Goal: Information Seeking & Learning: Check status

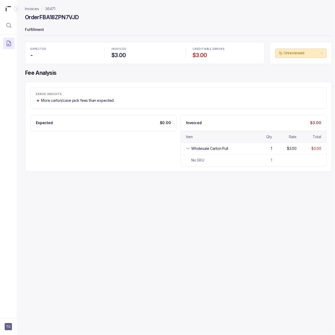
click at [172, 151] on div "Expected $0.00 Invoiced $3.00 Item Qty Rate Total Wholesale Carton Pull 1 $3.00…" at bounding box center [178, 141] width 296 height 52
click at [67, 15] on h4 "Order FBA18ZPN7VJD" at bounding box center [52, 17] width 54 height 7
copy h4 "FBA18ZPN7VJD"
drag, startPoint x: 173, startPoint y: 123, endPoint x: 152, endPoint y: 123, distance: 21.3
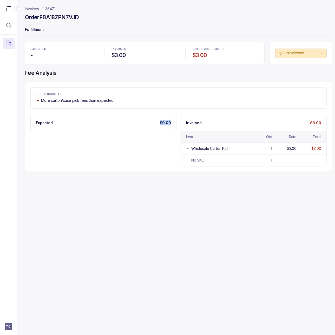
click at [152, 123] on div "Expected $0.00" at bounding box center [103, 123] width 145 height 16
click at [205, 151] on div "Wholesale Carton Pull" at bounding box center [209, 148] width 37 height 5
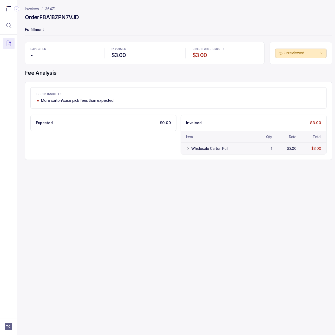
click at [193, 148] on div "Wholesale Carton Pull" at bounding box center [209, 148] width 37 height 5
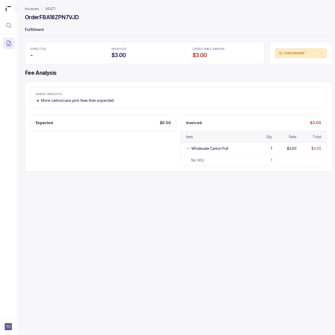
click at [59, 19] on h4 "Order FBA18ZPN7VJD" at bounding box center [52, 17] width 54 height 7
copy h4 "FBA18ZPN7VJD"
click at [91, 15] on div "Order FBA18ZPN7VJD" at bounding box center [178, 18] width 307 height 9
drag, startPoint x: 87, startPoint y: 16, endPoint x: 44, endPoint y: 17, distance: 43.4
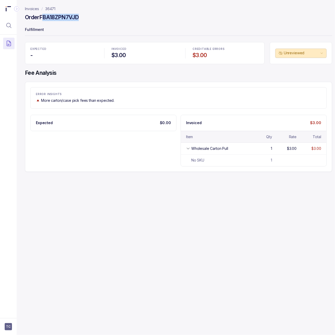
click at [44, 17] on div "Order FBA18ZPN7VJD" at bounding box center [178, 18] width 307 height 9
drag, startPoint x: 59, startPoint y: 8, endPoint x: 46, endPoint y: 10, distance: 13.6
click at [46, 10] on nav "Invoices 36471" at bounding box center [178, 8] width 307 height 5
copy p "36471"
drag, startPoint x: 84, startPoint y: 16, endPoint x: 43, endPoint y: 17, distance: 40.5
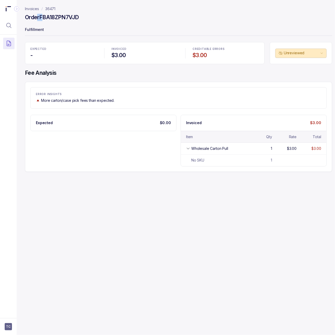
click at [43, 17] on div "Order FBA18ZPN7VJD" at bounding box center [178, 18] width 307 height 9
click at [43, 17] on h4 "Order FBA18ZPN7VJD" at bounding box center [52, 17] width 54 height 7
drag, startPoint x: 80, startPoint y: 16, endPoint x: 41, endPoint y: 17, distance: 38.5
click at [41, 17] on div "Order FBA18ZPN7VJD" at bounding box center [178, 18] width 307 height 9
copy h4 "FBA18ZPN7VJD"
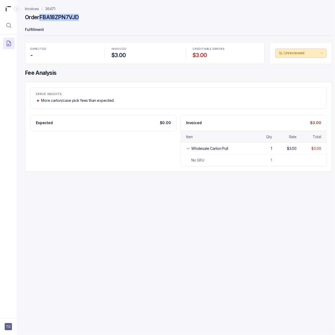
click at [50, 10] on p "36471" at bounding box center [50, 8] width 10 height 5
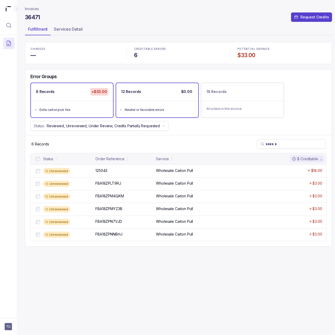
click at [143, 114] on ul "Neutral or favorable errors" at bounding box center [157, 109] width 82 height 17
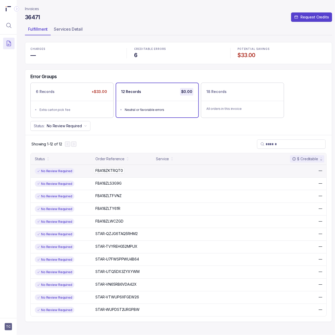
click at [105, 174] on p "FBA18ZKTRQT0" at bounding box center [109, 171] width 30 height 6
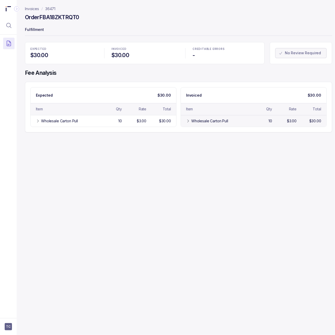
click at [190, 122] on div "Wholesale Carton Pull" at bounding box center [216, 120] width 61 height 5
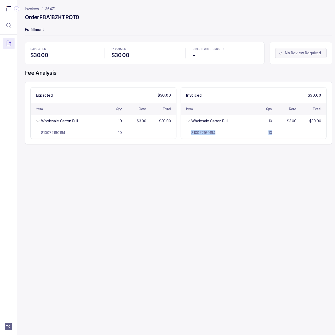
drag, startPoint x: 245, startPoint y: 131, endPoint x: 179, endPoint y: 132, distance: 66.0
click at [179, 132] on div "Expected $30.00 Item Qty Rate Total Wholesale Carton Pull 10 $3.00 $30.00 81007…" at bounding box center [178, 113] width 296 height 52
click at [71, 130] on div "810072160164 10" at bounding box center [103, 133] width 145 height 12
drag, startPoint x: 74, startPoint y: 132, endPoint x: 32, endPoint y: 136, distance: 42.2
click at [32, 136] on div "810072160164 10" at bounding box center [103, 133] width 145 height 12
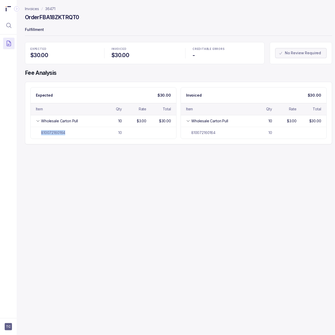
click at [51, 8] on p "36471" at bounding box center [50, 8] width 10 height 5
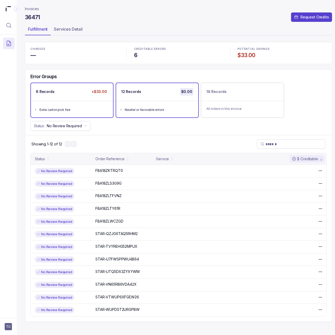
click at [94, 104] on ul "Extra carton pick fee" at bounding box center [72, 109] width 82 height 17
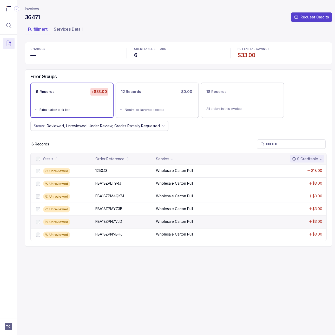
click at [91, 225] on div "Unreviewed" at bounding box center [67, 222] width 49 height 6
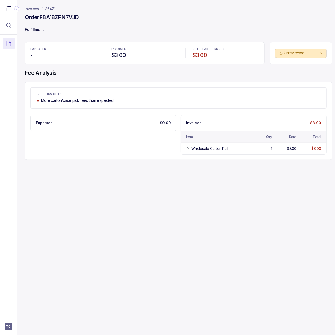
click at [48, 9] on p "36471" at bounding box center [50, 8] width 10 height 5
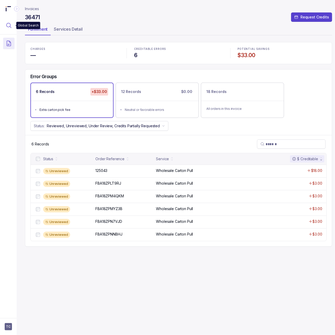
click at [7, 23] on icon "Menu Icon Button MagnifyingGlassIcon" at bounding box center [9, 25] width 6 height 6
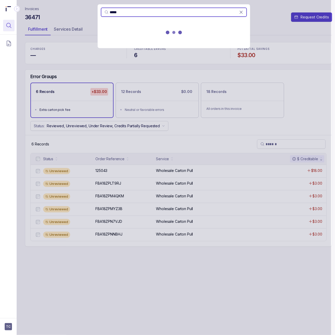
type input "*****"
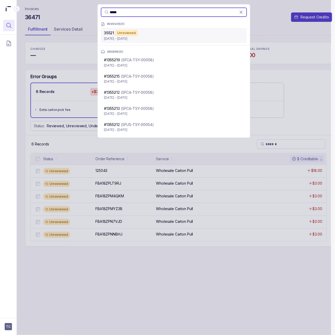
click at [111, 35] on span "35521" at bounding box center [109, 33] width 10 height 4
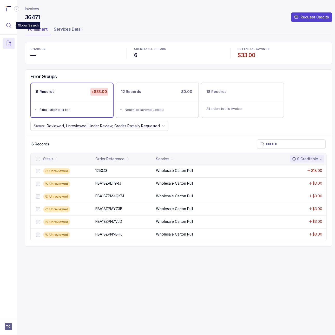
click at [6, 25] on icon "Menu Icon Button MagnifyingGlassIcon" at bounding box center [8, 25] width 5 height 5
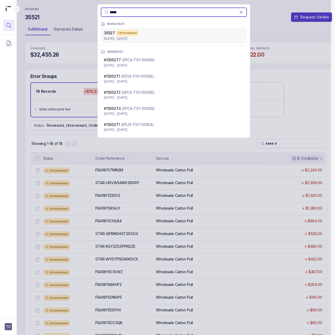
type input "*****"
click at [127, 37] on p "[DATE] - [DATE]" at bounding box center [174, 38] width 140 height 5
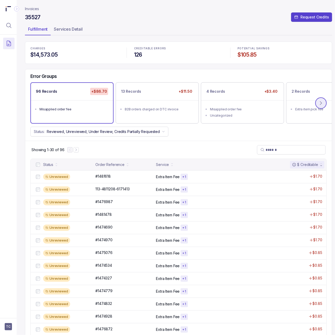
click at [320, 105] on icon at bounding box center [320, 103] width 5 height 5
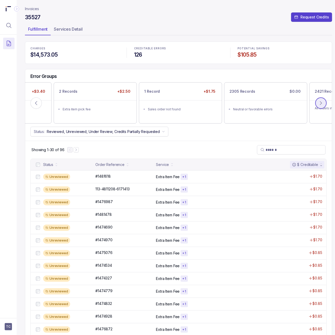
click at [320, 105] on icon at bounding box center [320, 103] width 5 height 5
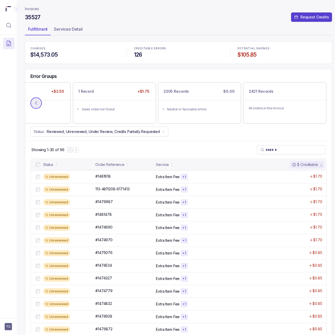
click at [35, 108] on button at bounding box center [35, 102] width 11 height 11
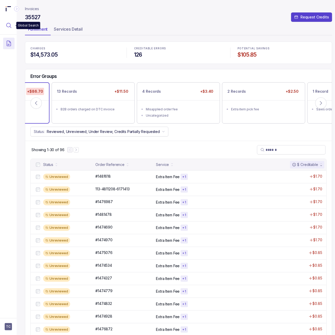
click at [10, 26] on icon "Menu Icon Button MagnifyingGlassIcon" at bounding box center [9, 25] width 6 height 6
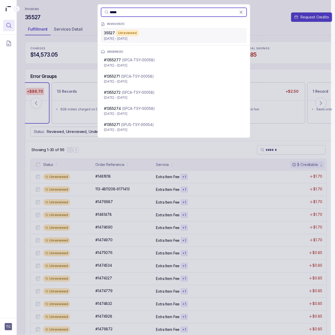
type input "*****"
click at [124, 41] on p "[DATE] - [DATE]" at bounding box center [174, 38] width 140 height 5
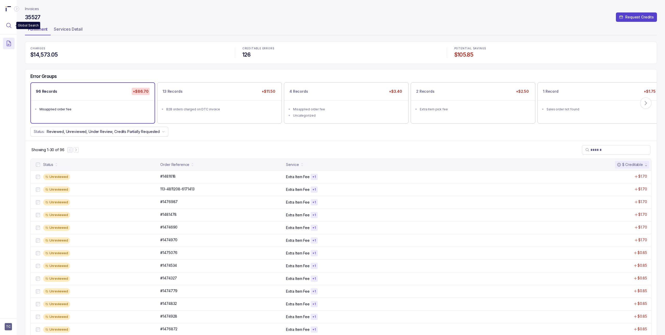
click at [8, 28] on icon "Menu Icon Button MagnifyingGlassIcon" at bounding box center [9, 25] width 6 height 6
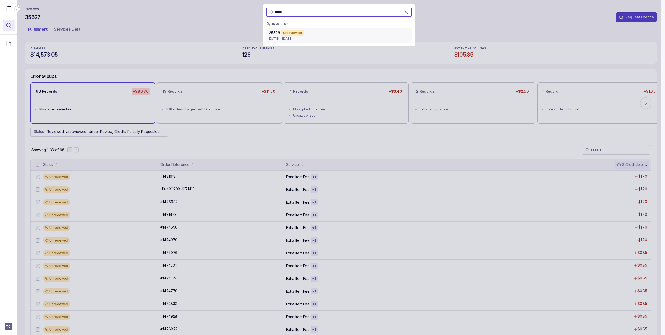
type input "*****"
click at [308, 39] on p "[DATE] - [DATE]" at bounding box center [339, 38] width 140 height 5
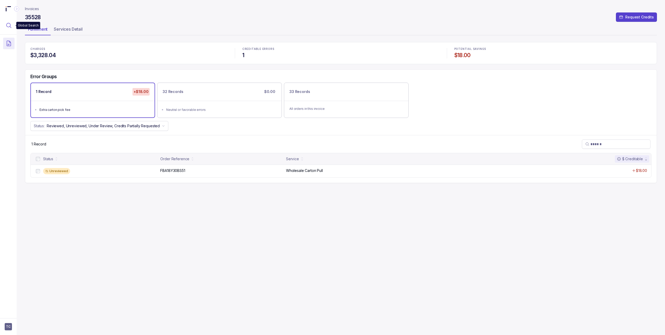
click at [9, 26] on icon "Menu Icon Button MagnifyingGlassIcon" at bounding box center [9, 25] width 6 height 6
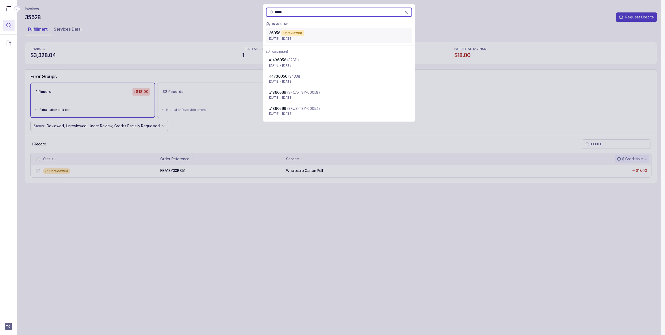
type input "*****"
click at [315, 34] on div "36056 Unreviewed" at bounding box center [339, 33] width 140 height 6
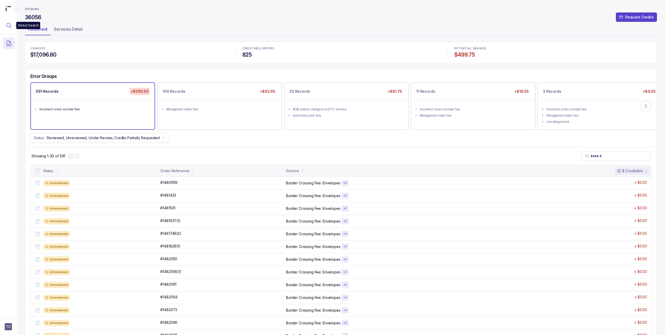
click at [8, 26] on icon "Menu Icon Button MagnifyingGlassIcon" at bounding box center [9, 25] width 6 height 6
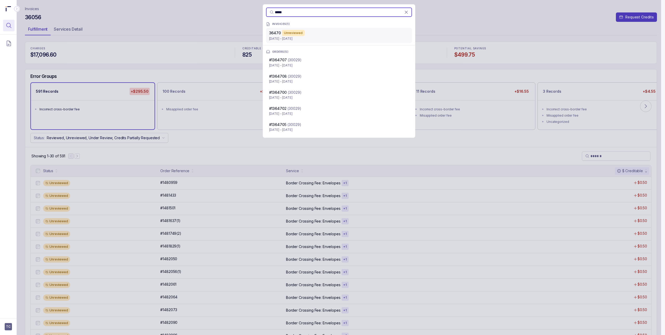
type input "*****"
click at [296, 34] on div "Unreviewed" at bounding box center [293, 33] width 23 height 6
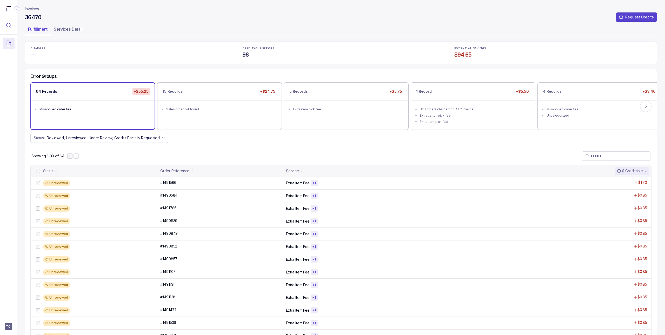
click at [12, 31] on button "Menu Icon Button MagnifyingGlassIcon" at bounding box center [8, 25] width 11 height 11
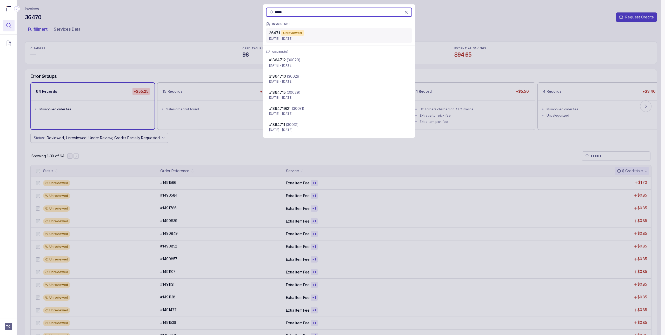
type input "*****"
click at [292, 37] on p "[DATE] - [DATE]" at bounding box center [339, 38] width 140 height 5
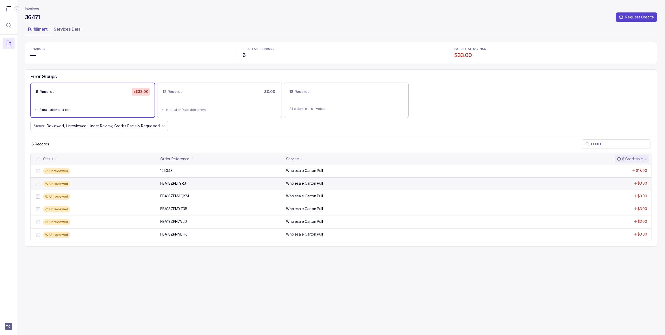
click at [88, 190] on div "Unreviewed FBA18ZPLT9RJ FBA18ZPLT9RJ Wholesale Carton Pull $3.00" at bounding box center [341, 183] width 621 height 13
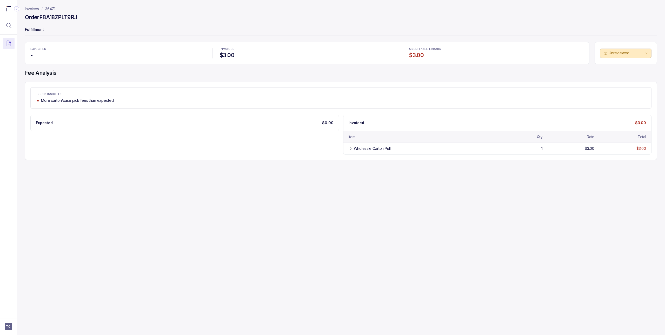
click at [45, 8] on p "36471" at bounding box center [50, 8] width 10 height 5
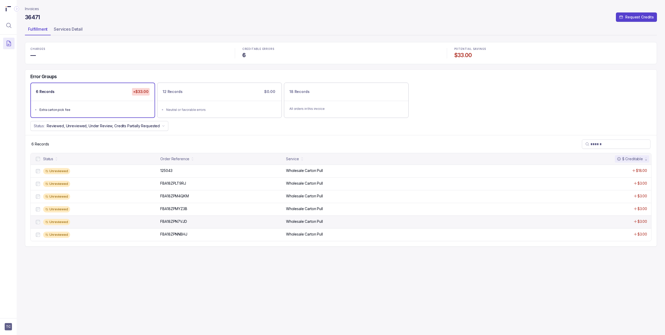
click at [91, 222] on div "Unreviewed" at bounding box center [100, 222] width 114 height 6
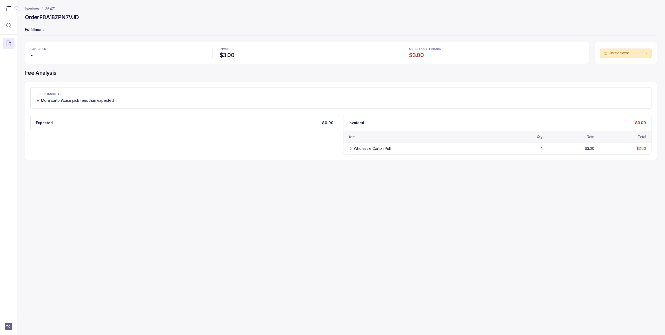
click at [66, 21] on div "Order FBA18ZPN7VJD" at bounding box center [341, 18] width 632 height 9
click at [67, 19] on h4 "Order FBA18ZPN7VJD" at bounding box center [52, 17] width 54 height 7
copy h4 "FBA18ZPN7VJD"
click at [68, 17] on h4 "Order FBA18ZPN7VJD" at bounding box center [52, 17] width 54 height 7
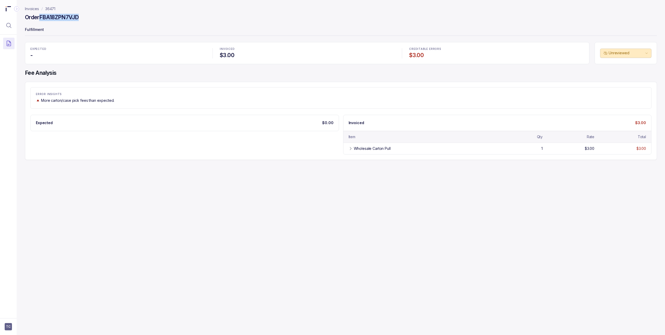
click at [68, 17] on h4 "Order FBA18ZPN7VJD" at bounding box center [52, 17] width 54 height 7
click at [11, 26] on icon "Menu Icon Button MagnifyingGlassIcon" at bounding box center [9, 25] width 6 height 6
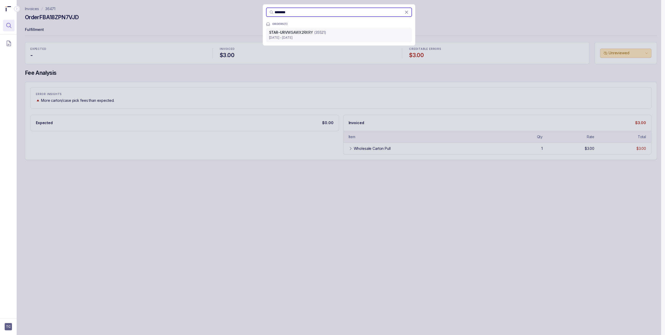
type input "********"
click at [286, 38] on p "[DATE] - [DATE]" at bounding box center [339, 37] width 140 height 5
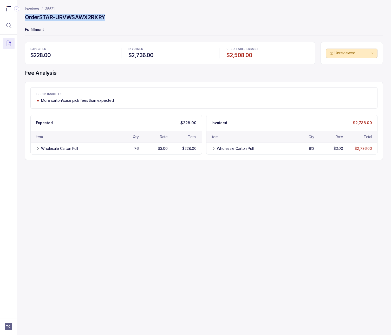
drag, startPoint x: 108, startPoint y: 17, endPoint x: 122, endPoint y: 14, distance: 14.1
click at [122, 14] on div "Order STAR-URVWSAWX2RXRY" at bounding box center [204, 18] width 358 height 9
click at [215, 152] on div "Wholesale Carton Pull 912 $3.00 $2,736.00" at bounding box center [291, 149] width 171 height 12
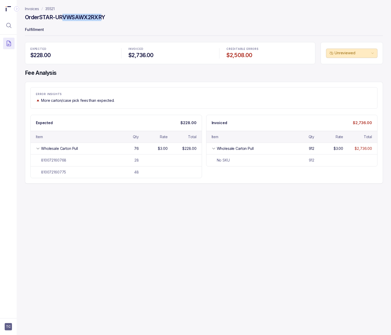
drag, startPoint x: 104, startPoint y: 18, endPoint x: 60, endPoint y: 16, distance: 43.7
click at [60, 16] on h4 "Order STAR-URVWSAWX2RXRY" at bounding box center [65, 17] width 80 height 7
drag, startPoint x: 107, startPoint y: 17, endPoint x: 41, endPoint y: 18, distance: 65.2
click at [41, 18] on div "Order STAR-URVWSAWX2RXRY" at bounding box center [204, 18] width 358 height 9
copy h4 "STAR-URVWSAWX2RXRY"
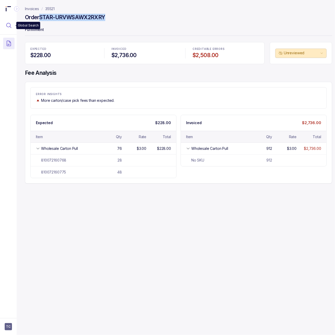
click at [9, 24] on icon "Menu Icon Button MagnifyingGlassIcon" at bounding box center [9, 25] width 6 height 6
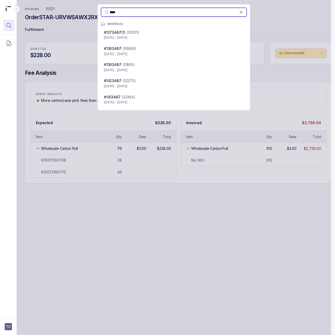
type input "****"
click at [24, 7] on div "**** ORDERS ( 5 ) #137 3467 (1) (30031) [DATE] - [DATE] #138 3467 (30689) [DATE…" at bounding box center [174, 167] width 314 height 335
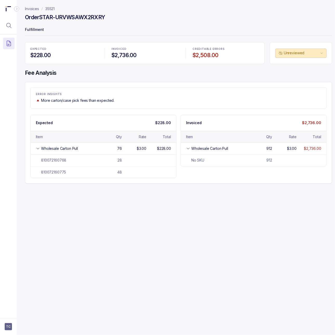
click at [36, 7] on p "Invoices" at bounding box center [32, 8] width 14 height 5
click at [33, 10] on p "Invoices" at bounding box center [32, 8] width 14 height 5
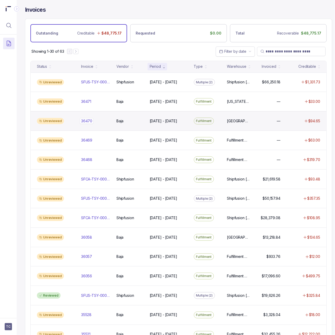
click at [92, 119] on p "36470" at bounding box center [87, 121] width 14 height 6
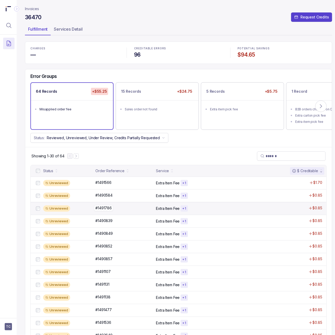
click at [131, 207] on div "#1491786 #1491786" at bounding box center [123, 207] width 57 height 5
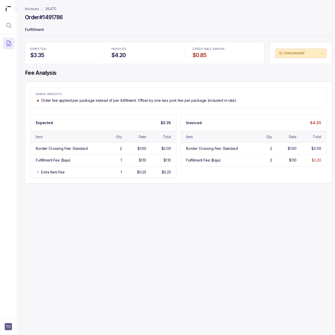
click at [28, 6] on p "Invoices" at bounding box center [32, 8] width 14 height 5
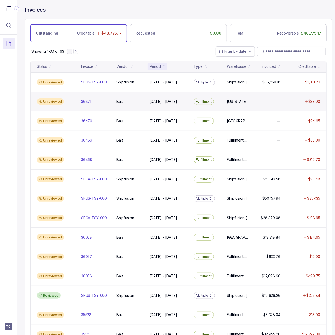
click at [72, 104] on div "Unreviewed" at bounding box center [56, 101] width 42 height 6
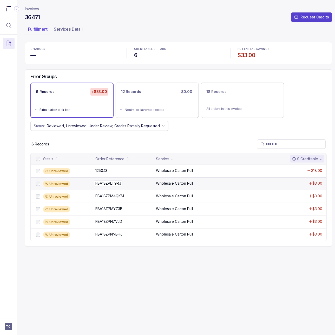
click at [127, 183] on div "FBA18ZPLT9RJ FBA18ZPLT9RJ" at bounding box center [123, 183] width 57 height 5
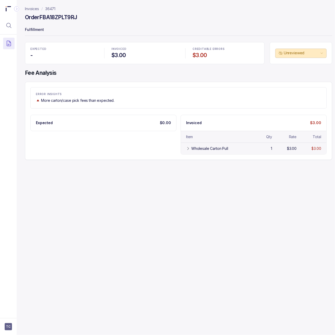
click at [188, 150] on icon at bounding box center [188, 148] width 1 height 3
